Goal: Transaction & Acquisition: Obtain resource

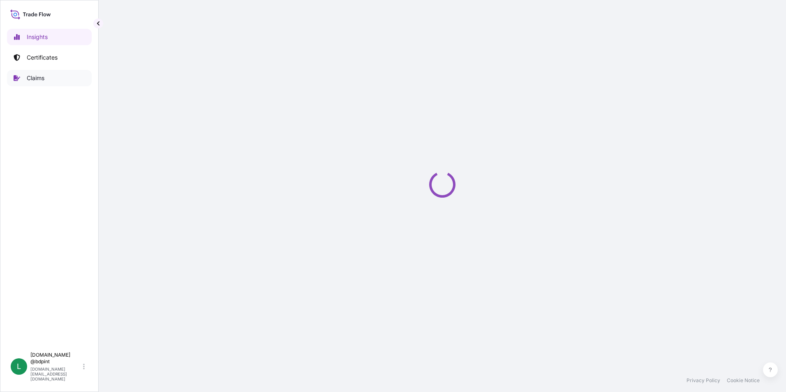
select select "2025"
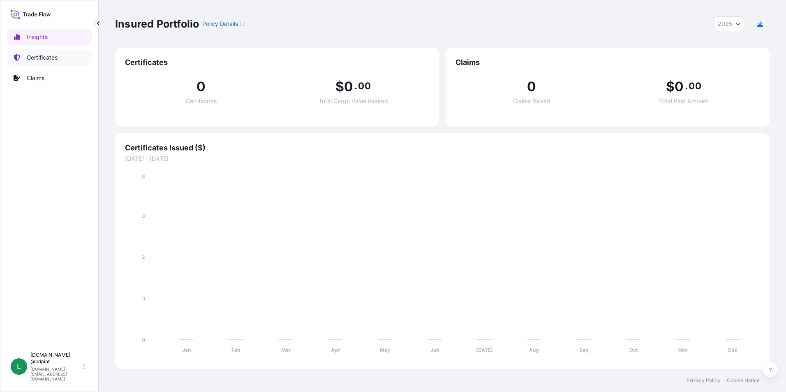
click at [53, 58] on p "Certificates" at bounding box center [42, 57] width 31 height 8
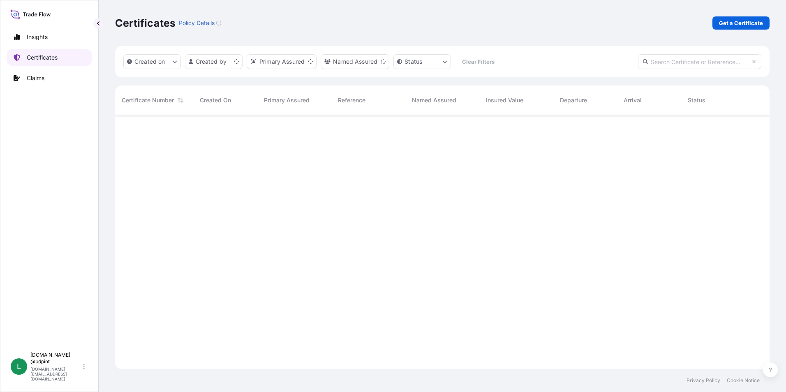
scroll to position [252, 648]
click at [729, 24] on p "Get a Certificate" at bounding box center [741, 23] width 44 height 8
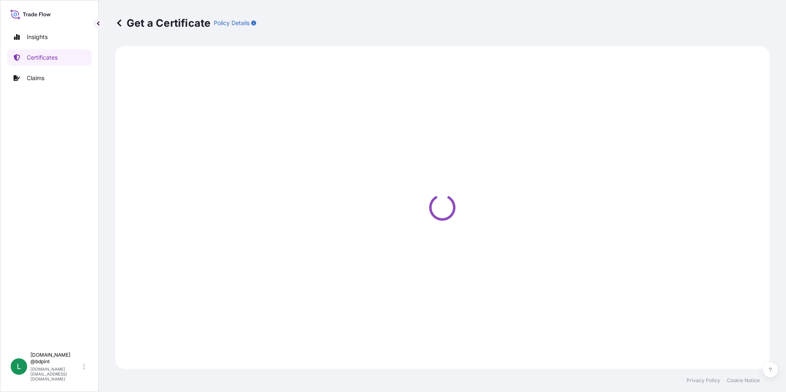
select select "Barge"
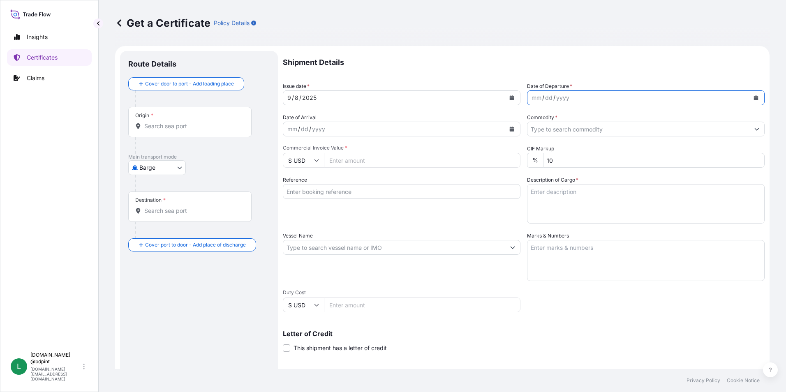
click at [754, 97] on icon "Calendar" at bounding box center [756, 97] width 5 height 5
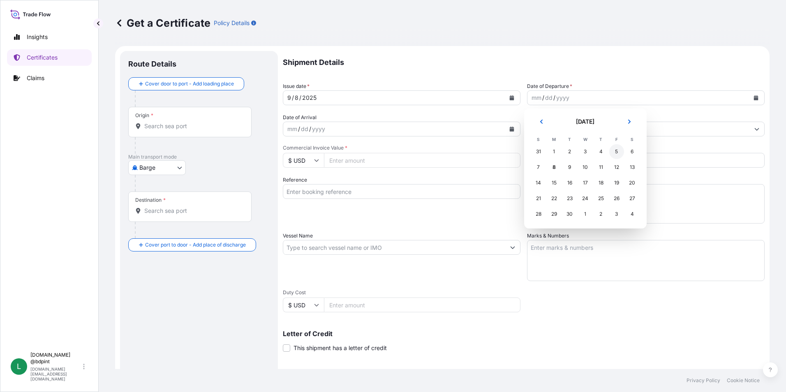
click at [610, 152] on div "5" at bounding box center [616, 151] width 15 height 15
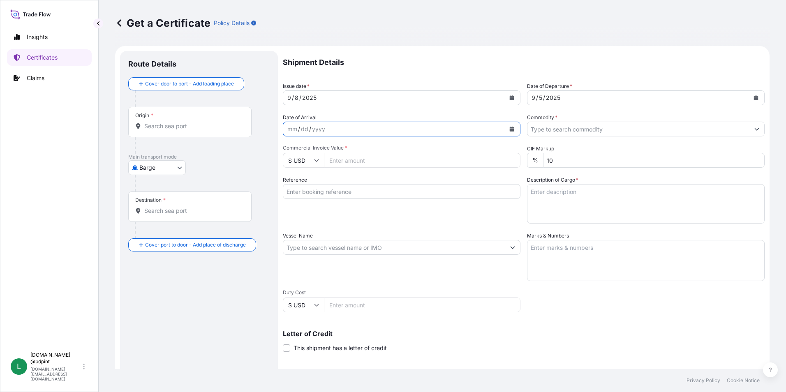
click at [505, 130] on button "Calendar" at bounding box center [511, 129] width 13 height 13
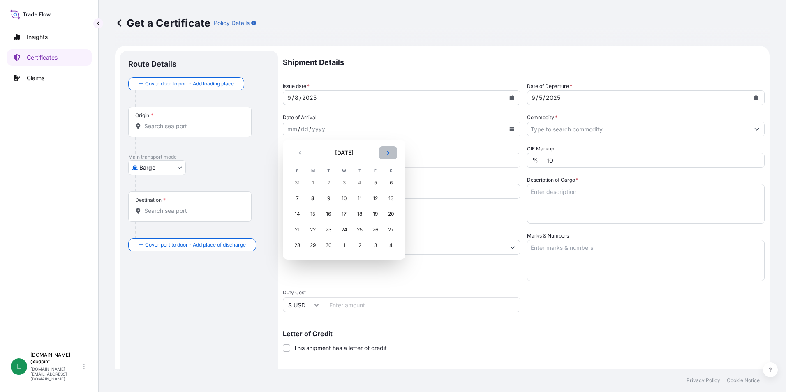
click at [384, 155] on button "Next" at bounding box center [388, 152] width 18 height 13
click at [391, 180] on div "4" at bounding box center [391, 183] width 15 height 15
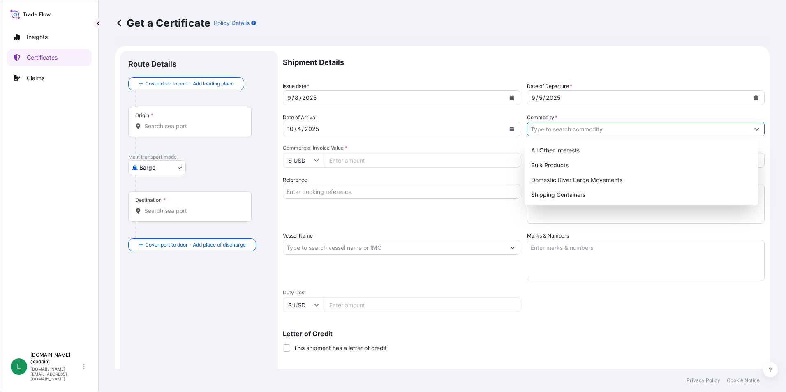
click at [562, 133] on input "Commodity *" at bounding box center [638, 129] width 222 height 15
click at [550, 191] on div "Shipping Containers" at bounding box center [641, 194] width 227 height 15
type input "Shipping Containers"
click at [338, 163] on input "Commercial Invoice Value *" at bounding box center [422, 160] width 197 height 15
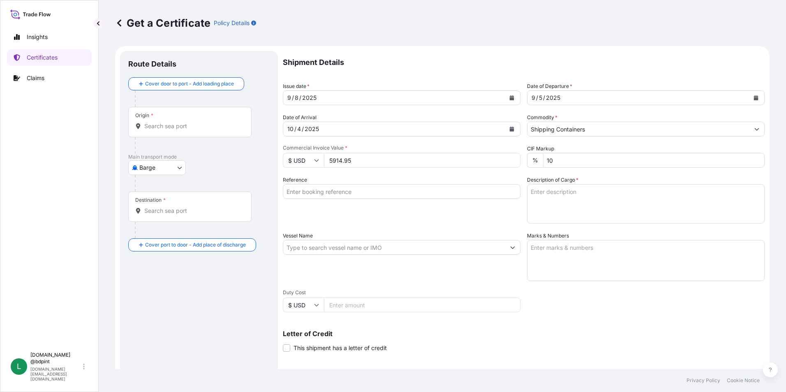
type input "5914.95"
click at [416, 221] on div "Reference" at bounding box center [402, 200] width 238 height 48
click at [330, 192] on input "Reference" at bounding box center [402, 191] width 238 height 15
paste input "80000109358"
click at [353, 191] on input "80000109358" at bounding box center [402, 191] width 238 height 15
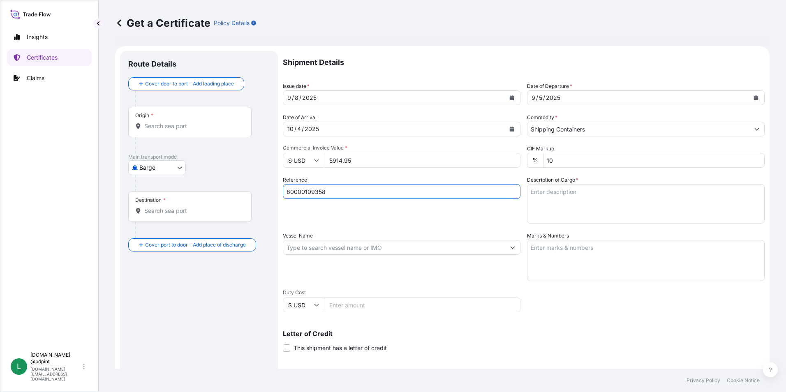
paste input "4584119514"
type input "80000109358 4584119514"
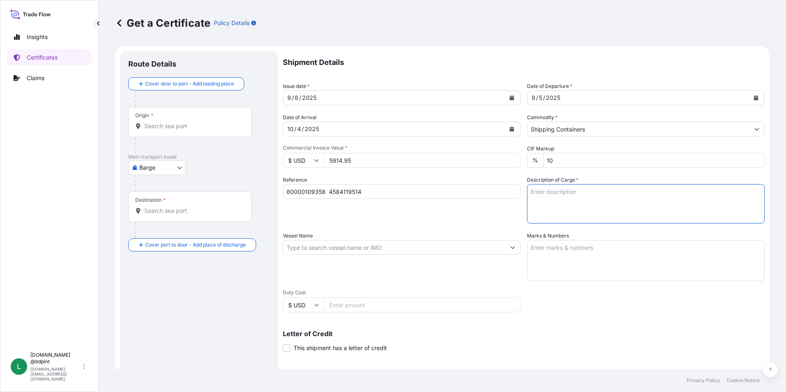
click at [536, 197] on textarea "Description of Cargo *" at bounding box center [646, 203] width 238 height 39
paste textarea "ALPHA 1210 (RS-828) ALPHA 1210 (RS-828)"
click at [653, 205] on textarea "ALPHA 1210 (RS-828) ALPHA 1210 (RS-828)" at bounding box center [646, 203] width 238 height 39
paste textarea "5 DRUMS"
type textarea "ALPHA 1210 (RS-828) ALPHA 1210 (RS-828) 5 DRUMS- 2 PALLETS"
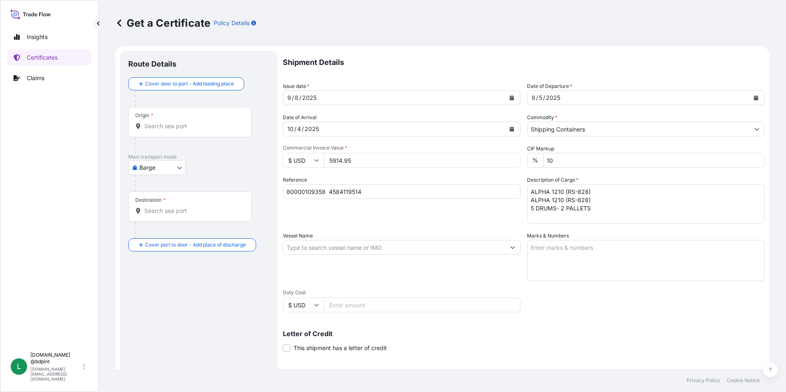
click at [301, 250] on input "Vessel Name" at bounding box center [394, 247] width 222 height 15
paste input "ATLANTIC SKY"
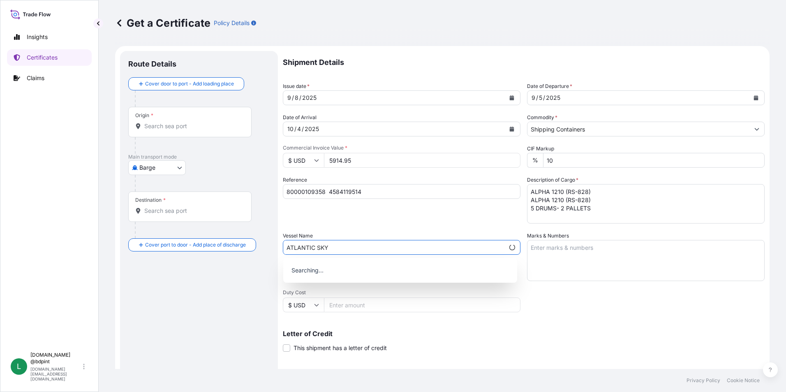
type input "ATLANTIC SKY"
drag, startPoint x: 563, startPoint y: 308, endPoint x: 618, endPoint y: 287, distance: 59.2
click at [563, 308] on div "Shipment Details Issue date * [DATE] Date of Departure * [DATE] Date of Arrival…" at bounding box center [524, 247] width 482 height 392
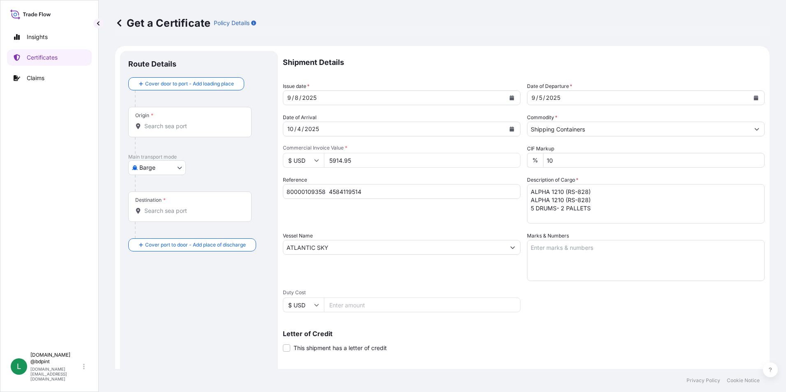
click at [425, 280] on div "Vessel Name ATLANTIC SKY" at bounding box center [402, 256] width 238 height 49
click at [170, 170] on body "0 options available. Insights Certificates Claims L [DOMAIN_NAME] @bdpint [DOMA…" at bounding box center [393, 196] width 786 height 392
click at [163, 237] on span "Ocean Vessel" at bounding box center [162, 233] width 37 height 8
select select "Ocean Vessel"
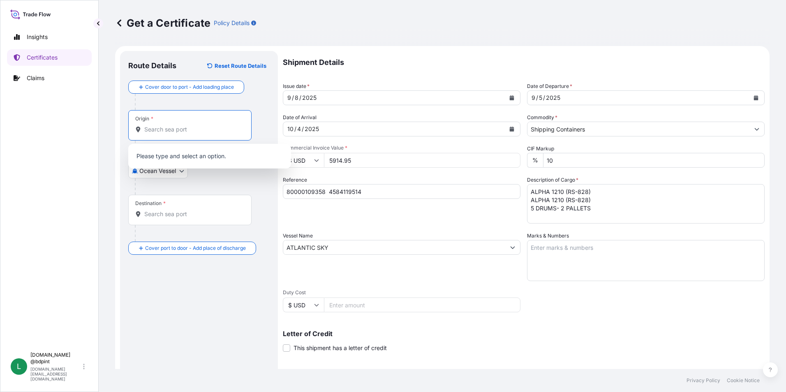
click at [168, 132] on input "Origin *" at bounding box center [192, 129] width 97 height 8
paste input "USHOU"
click at [200, 156] on span "USHOU / IAH - [GEOGRAPHIC_DATA], [GEOGRAPHIC_DATA]" at bounding box center [220, 158] width 128 height 16
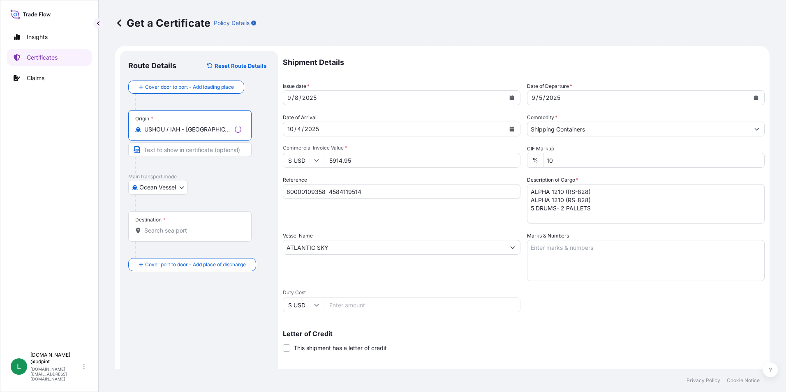
type input "USHOU / IAH - [GEOGRAPHIC_DATA], [GEOGRAPHIC_DATA]"
click at [172, 232] on input "Destination *" at bounding box center [192, 231] width 97 height 8
paste input "NOOSL"
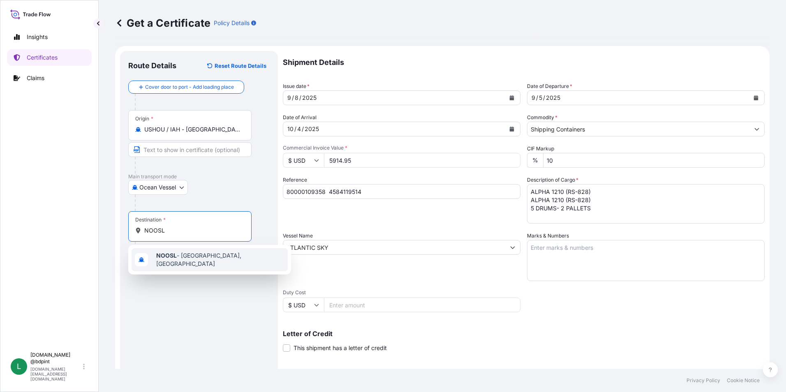
click at [197, 259] on span "NOOSL - [GEOGRAPHIC_DATA], [GEOGRAPHIC_DATA]" at bounding box center [220, 260] width 128 height 16
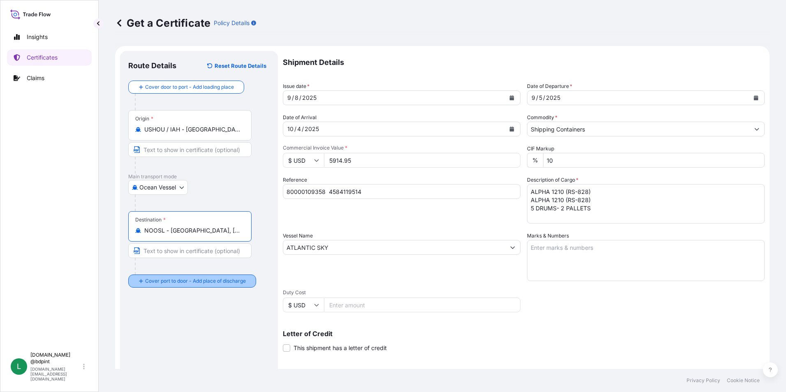
type input "NOOSL - [GEOGRAPHIC_DATA], [GEOGRAPHIC_DATA]"
click at [207, 306] on div "Route Details Reset Route Details Cover door to port - Add loading place Place …" at bounding box center [198, 258] width 141 height 398
click at [583, 319] on div "Shipment Details Issue date * [DATE] Date of Departure * [DATE] Date of Arrival…" at bounding box center [524, 247] width 482 height 392
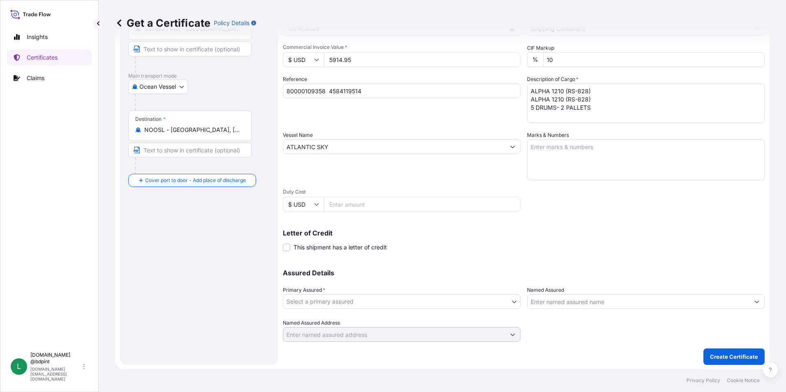
scroll to position [102, 0]
click at [435, 309] on div "Assured Details Primary Assured * Select a primary assured BDP International - …" at bounding box center [524, 300] width 482 height 82
click at [423, 302] on body "1 option available. 0 options available. 1 option available. Insights Certifica…" at bounding box center [393, 196] width 786 height 392
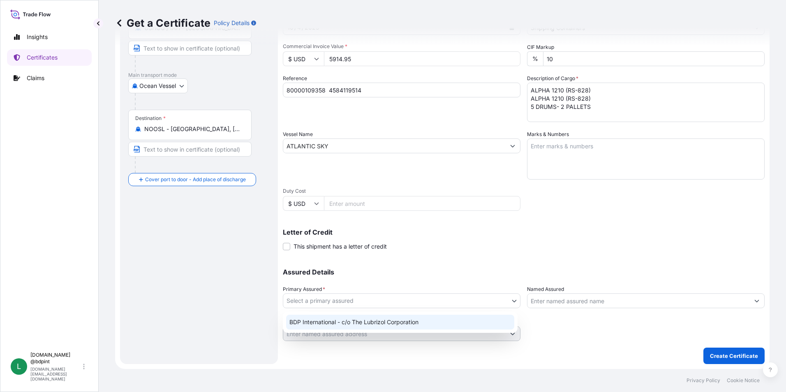
click at [410, 322] on div "BDP International - c/o The Lubrizol Corporation" at bounding box center [400, 322] width 228 height 15
select select "31972"
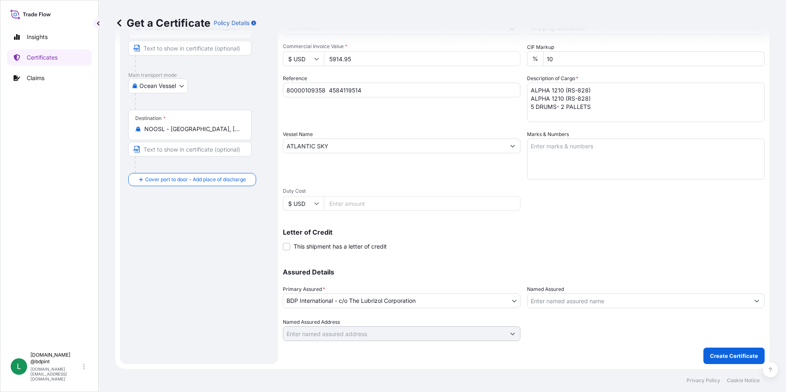
click at [561, 298] on input "Named Assured" at bounding box center [638, 301] width 222 height 15
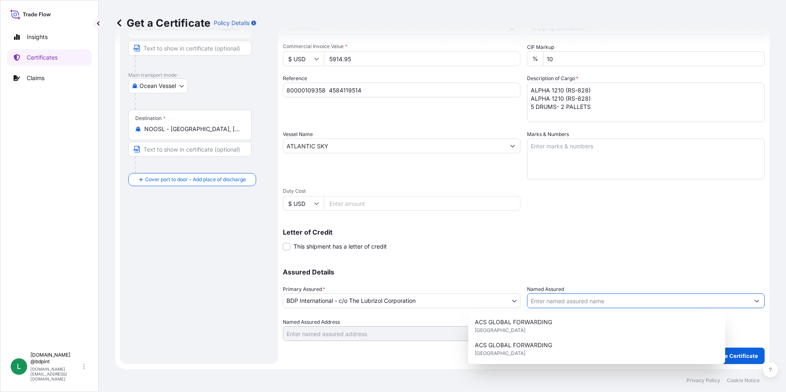
paste input "SCHLUMBERGER NORGE AS,"
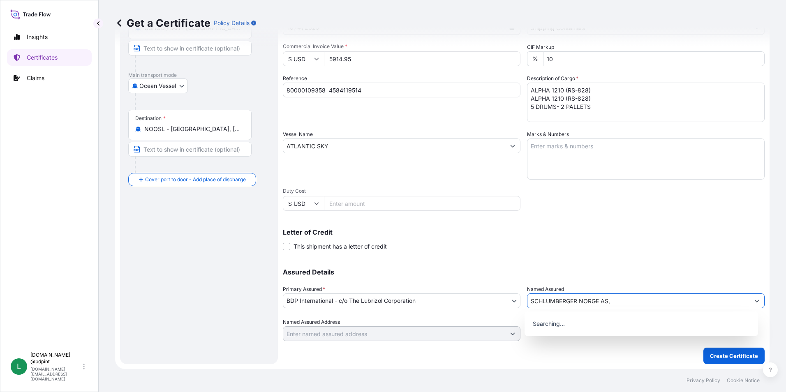
type input "SCHLUMBERGER NORGE AS,"
click at [573, 241] on div "Letter of Credit This shipment has a letter of credit Letter of credit * Letter…" at bounding box center [524, 240] width 482 height 22
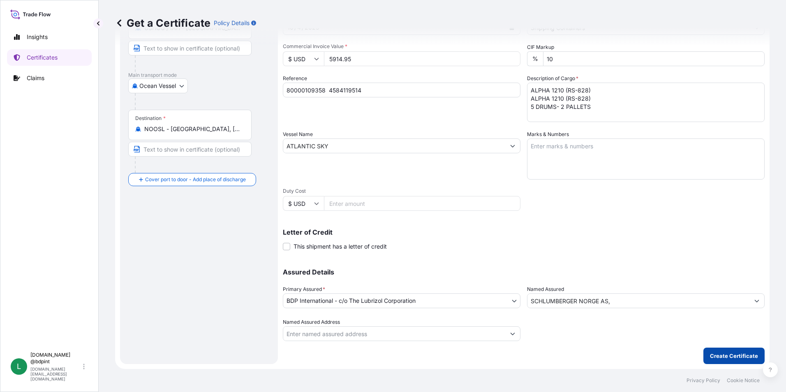
click at [717, 355] on p "Create Certificate" at bounding box center [734, 356] width 48 height 8
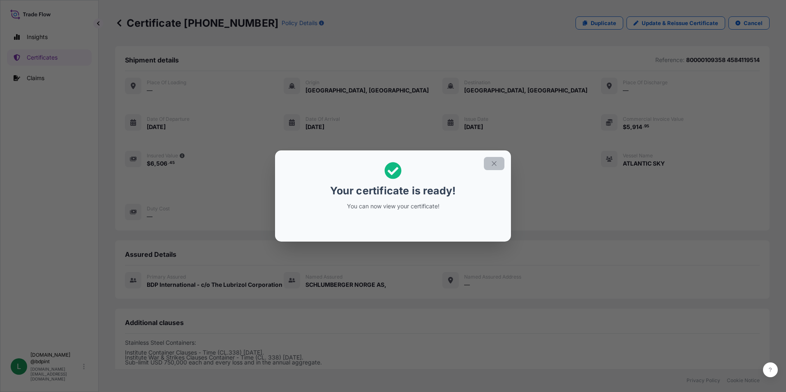
click at [493, 164] on icon "button" at bounding box center [493, 163] width 7 height 7
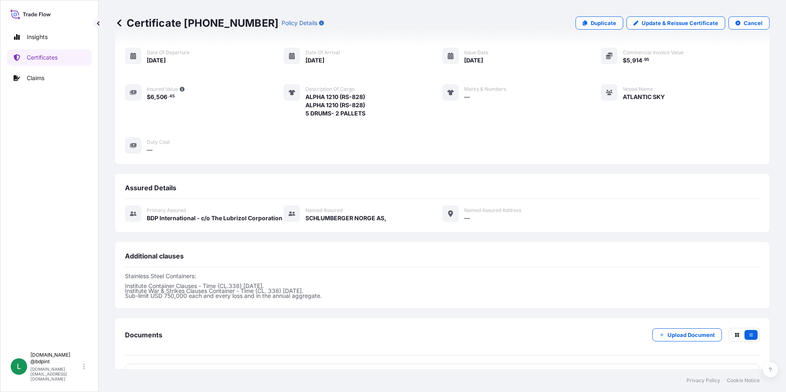
scroll to position [144, 0]
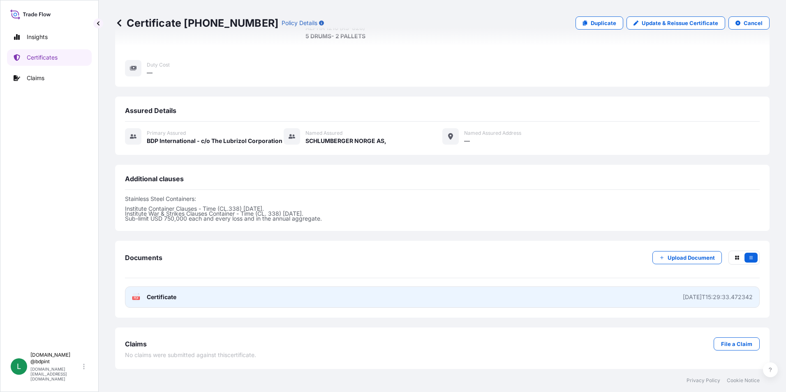
click at [377, 292] on link "PDF Certificate [DATE]T15:29:33.472342" at bounding box center [442, 297] width 635 height 21
